Goal: Task Accomplishment & Management: Complete application form

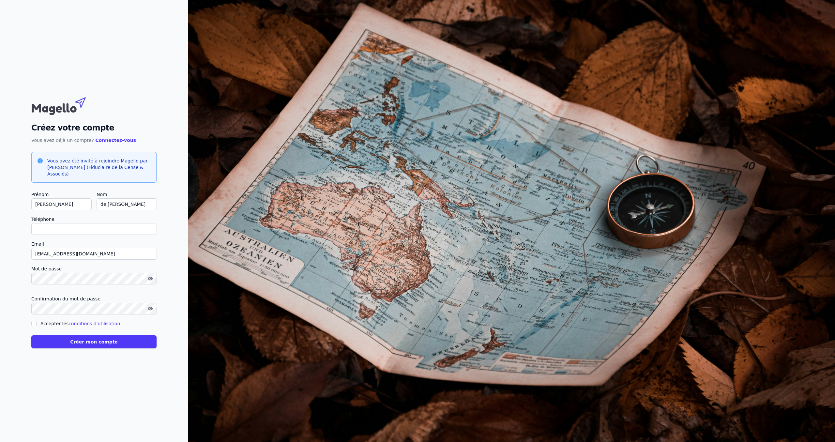
click at [73, 233] on input "Téléphone" at bounding box center [94, 229] width 126 height 12
type input "0"
checkbox input "false"
type input "0495382717"
click at [35, 323] on input "Accepter les conditions d'utilisation" at bounding box center [33, 323] width 5 height 5
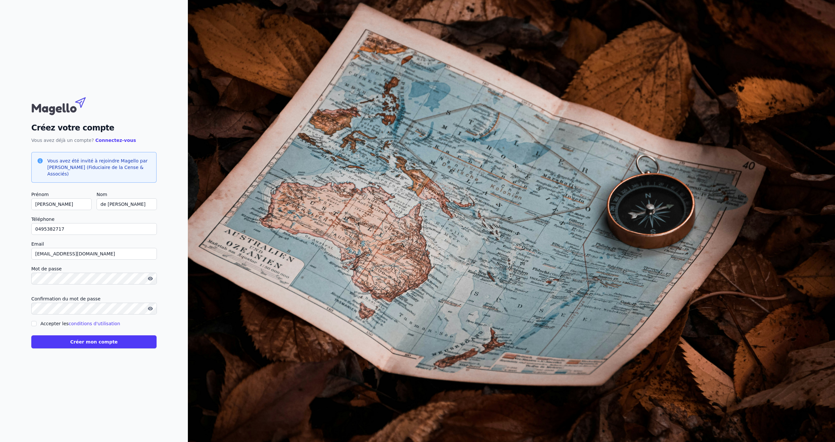
checkbox input "true"
click at [87, 346] on button "Créer mon compte" at bounding box center [93, 341] width 125 height 13
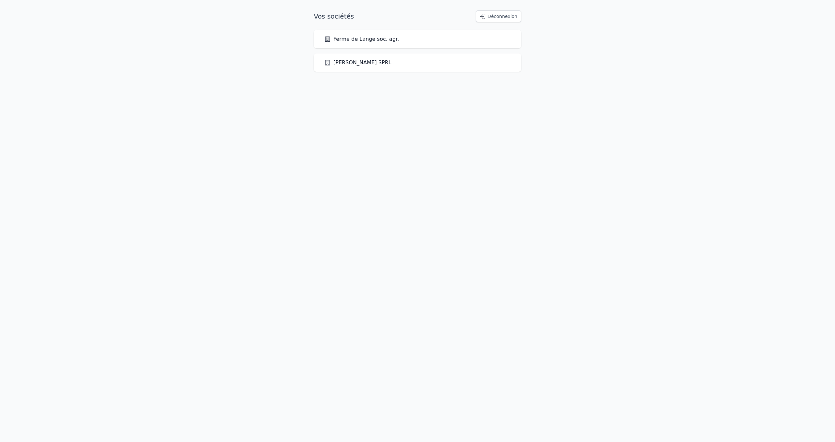
click at [391, 39] on link "Ferme de Lange soc. agr." at bounding box center [361, 39] width 75 height 8
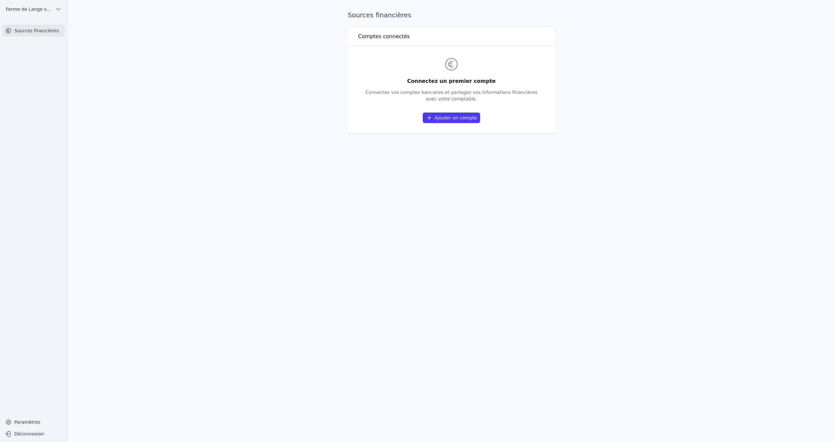
click at [459, 119] on link "Ajouter un compte" at bounding box center [451, 118] width 57 height 10
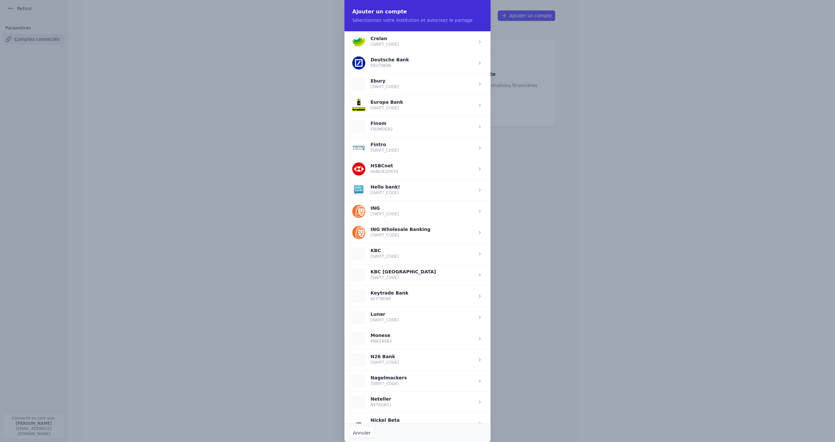
scroll to position [325, 0]
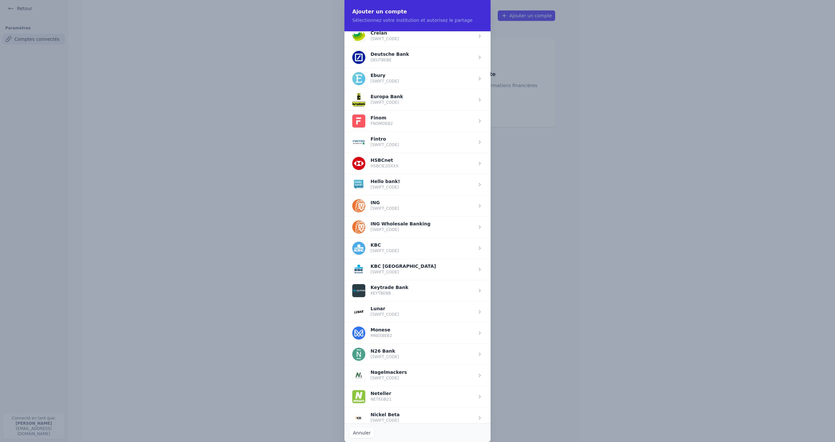
click at [387, 209] on span "button" at bounding box center [418, 205] width 146 height 21
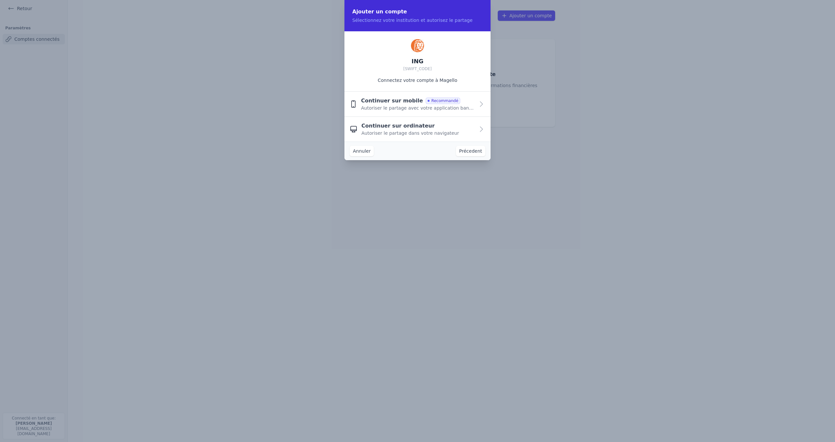
scroll to position [0, 0]
click at [407, 101] on span "Continuer sur mobile" at bounding box center [392, 101] width 62 height 8
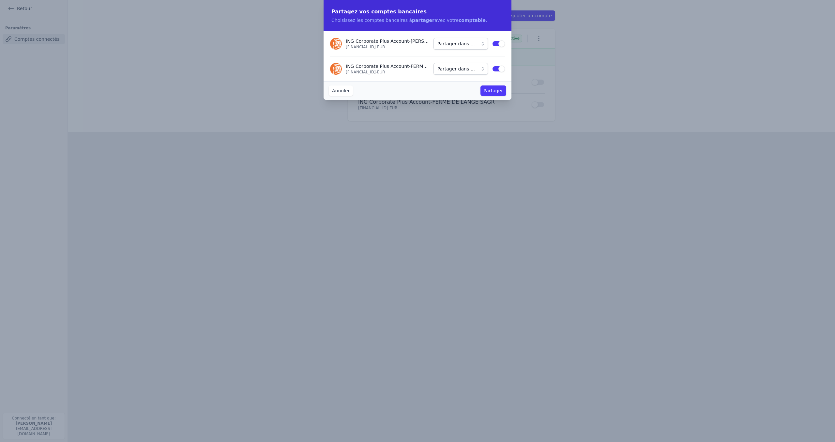
click at [492, 92] on button "Partager" at bounding box center [494, 90] width 26 height 10
click at [502, 44] on button "Use setting" at bounding box center [498, 43] width 13 height 7
click at [499, 44] on button "Use setting" at bounding box center [498, 43] width 13 height 7
click at [499, 69] on button "Use setting" at bounding box center [498, 69] width 13 height 7
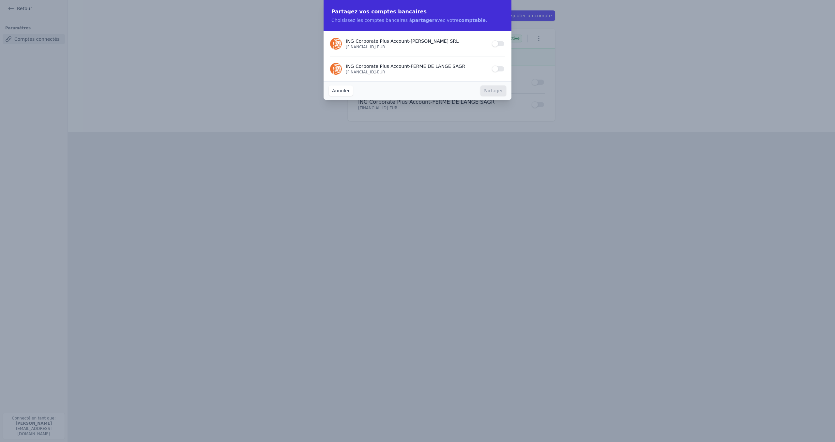
click at [499, 69] on button "Use setting" at bounding box center [498, 69] width 13 height 7
click at [499, 45] on button "Use setting" at bounding box center [498, 43] width 13 height 7
click at [494, 92] on button "Partager" at bounding box center [494, 90] width 26 height 10
click at [401, 41] on p "ING Corporate Plus Account - [PERSON_NAME]" at bounding box center [388, 41] width 84 height 7
click at [498, 45] on button "Use setting" at bounding box center [498, 43] width 13 height 7
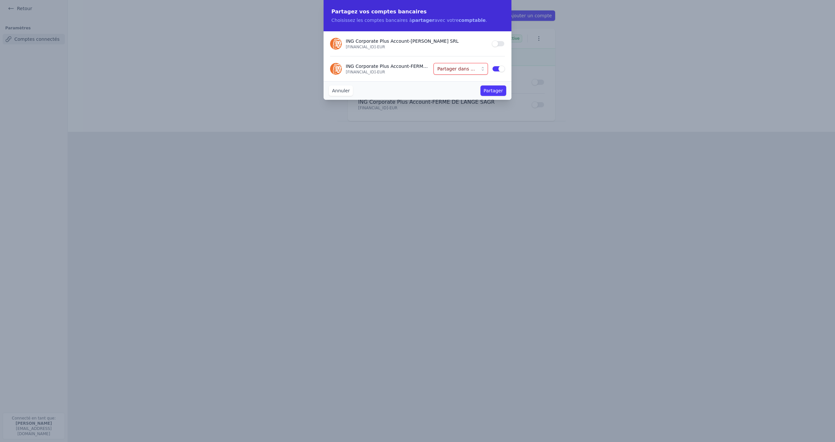
click at [497, 69] on button "Use setting" at bounding box center [498, 69] width 13 height 7
click at [500, 42] on button "Use setting" at bounding box center [498, 43] width 13 height 7
click at [497, 91] on button "Partager" at bounding box center [494, 90] width 26 height 10
click at [499, 69] on button "Use setting" at bounding box center [498, 69] width 13 height 7
click at [483, 69] on button "Partager dans ..." at bounding box center [461, 69] width 54 height 12
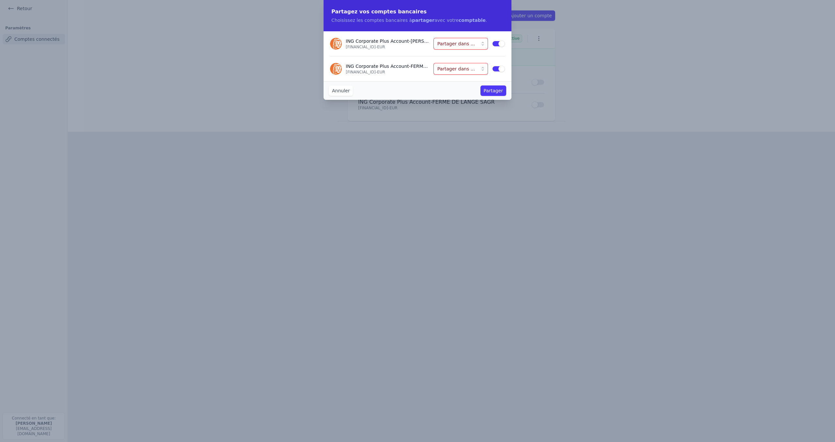
click at [482, 44] on button "Partager dans ..." at bounding box center [461, 44] width 54 height 12
click at [469, 64] on span "[PERSON_NAME] SPRL" at bounding box center [460, 67] width 36 height 7
click at [484, 68] on button "Partager dans ..." at bounding box center [461, 69] width 54 height 12
click at [472, 84] on li "Ferme de Lange soc. agr." at bounding box center [464, 81] width 52 height 12
click at [486, 93] on button "Partager" at bounding box center [494, 90] width 26 height 10
